Goal: Task Accomplishment & Management: Complete application form

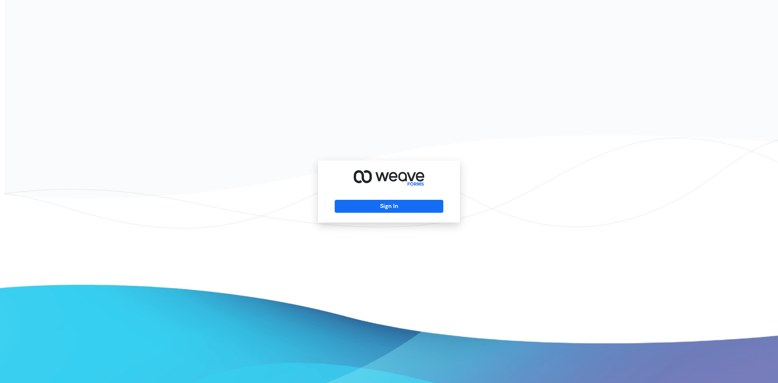
drag, startPoint x: 255, startPoint y: 133, endPoint x: 325, endPoint y: 246, distance: 133.0
click at [325, 246] on div "Sign In" at bounding box center [389, 191] width 778 height 383
click at [376, 208] on button "Sign In" at bounding box center [389, 206] width 108 height 13
